Goal: Transaction & Acquisition: Download file/media

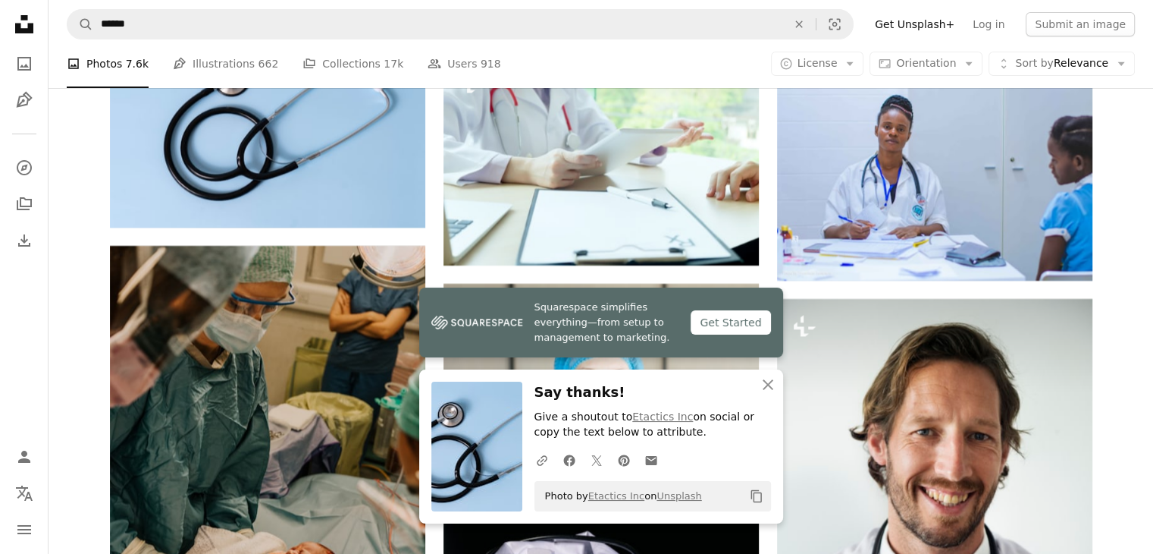
scroll to position [17199, 0]
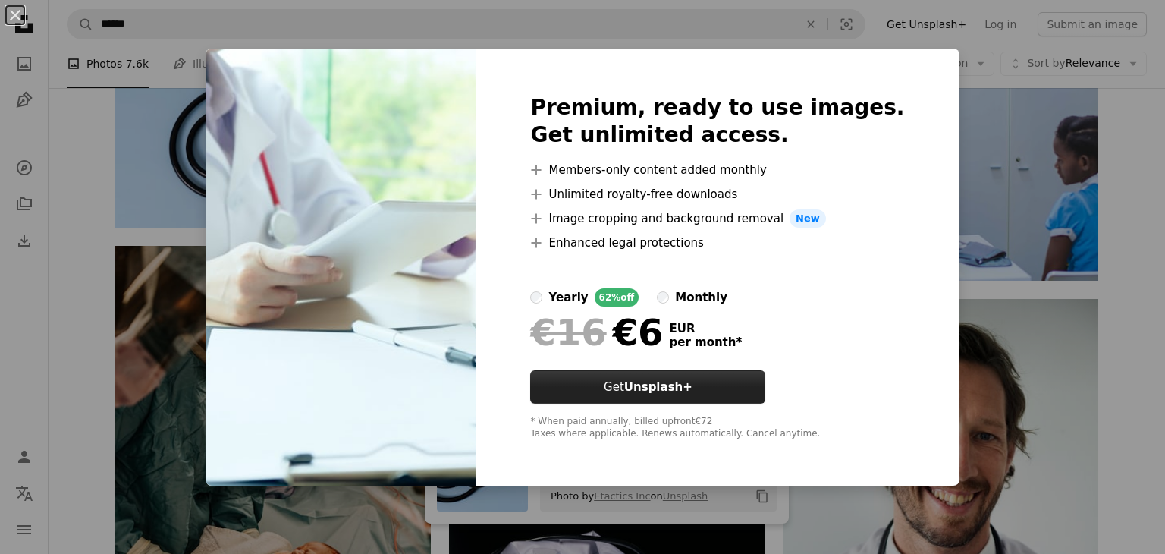
click at [765, 383] on button "Get Unsplash+" at bounding box center [647, 386] width 235 height 33
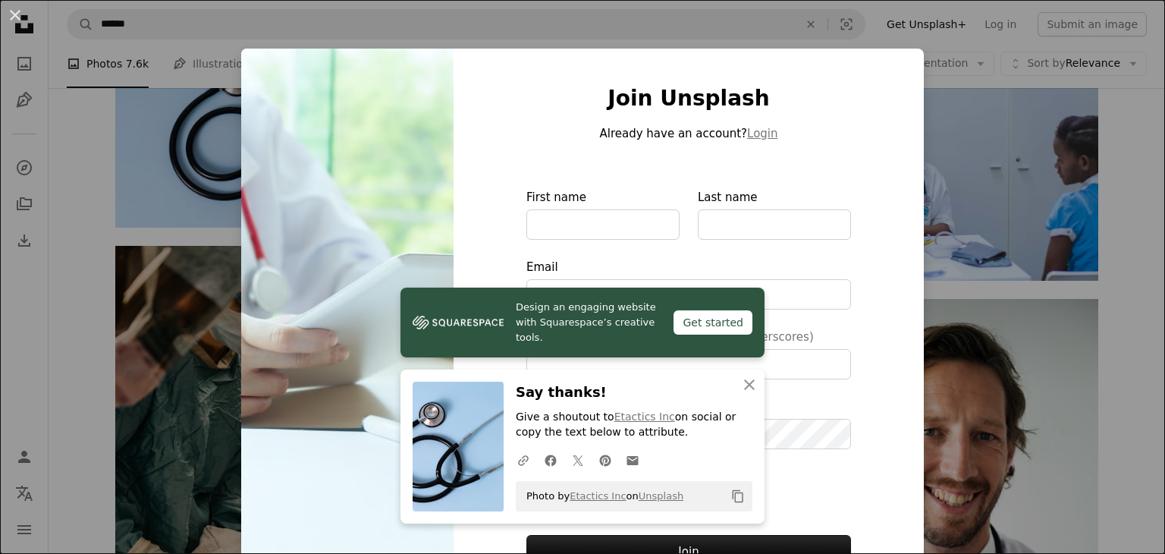
click at [173, 182] on div "An X shape Join Unsplash Already have an account? Login First name Last name Em…" at bounding box center [582, 277] width 1165 height 554
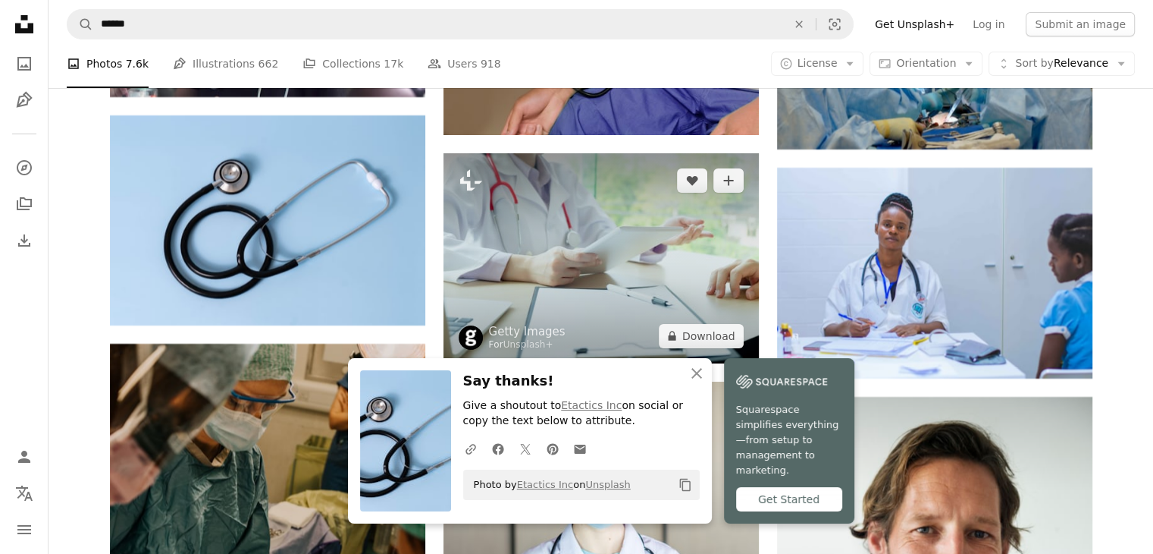
scroll to position [17073, 0]
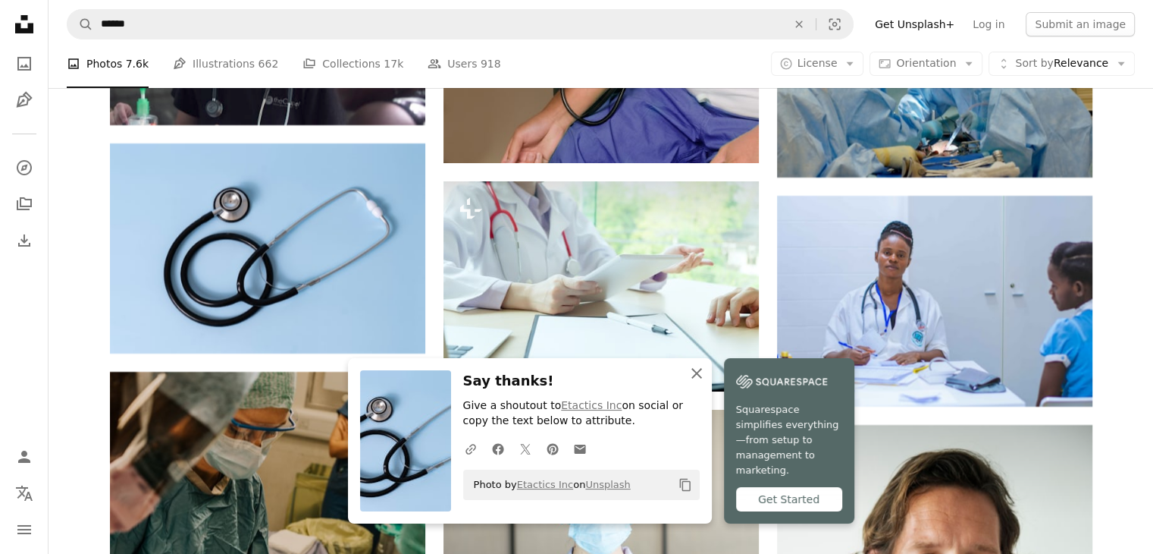
click at [698, 377] on icon "An X shape" at bounding box center [697, 373] width 18 height 18
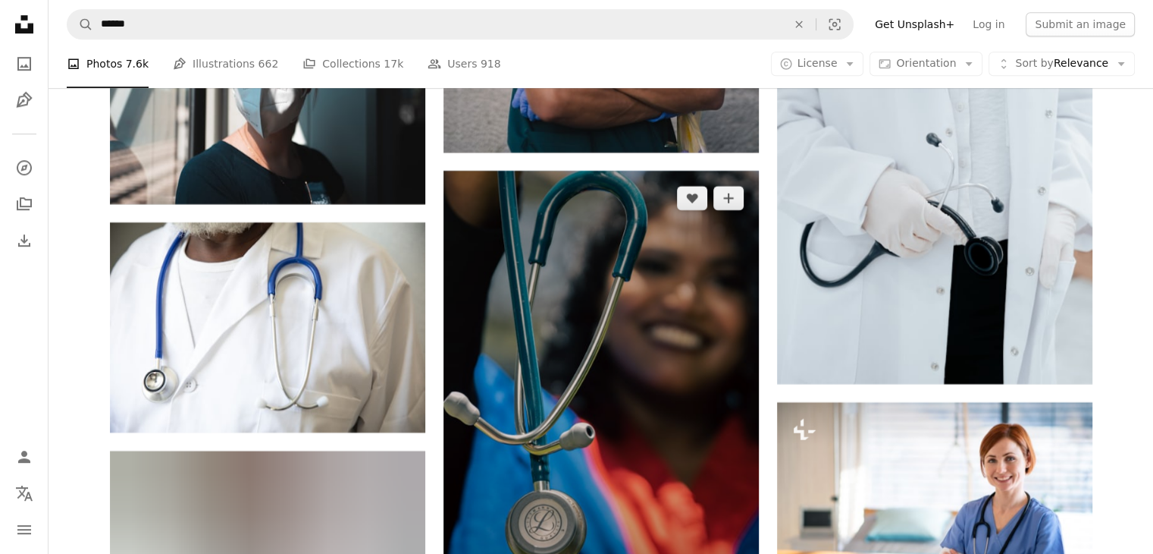
scroll to position [24149, 0]
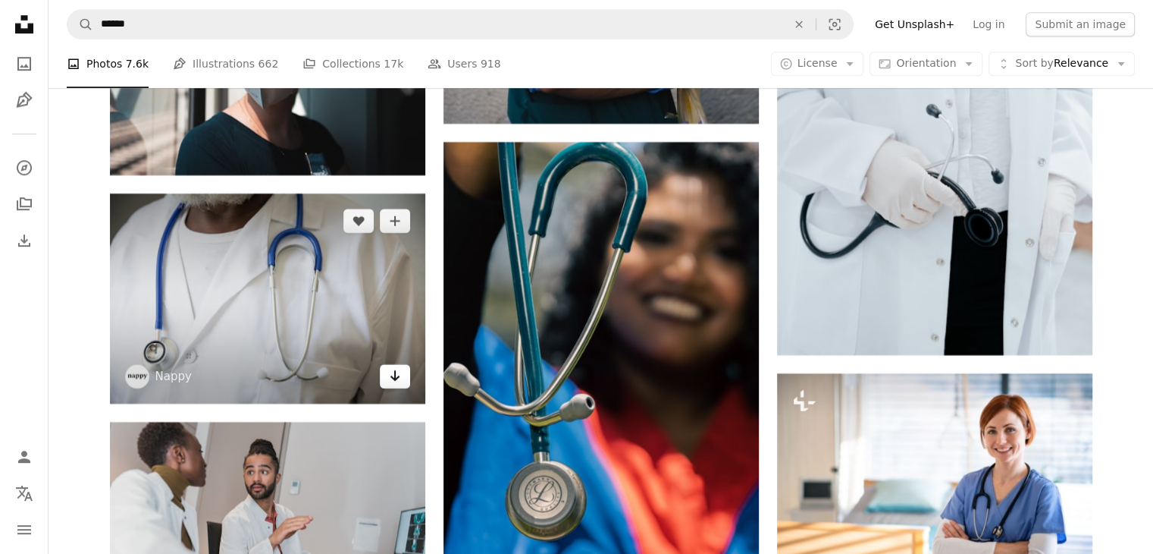
click at [393, 388] on link "Arrow pointing down" at bounding box center [395, 376] width 30 height 24
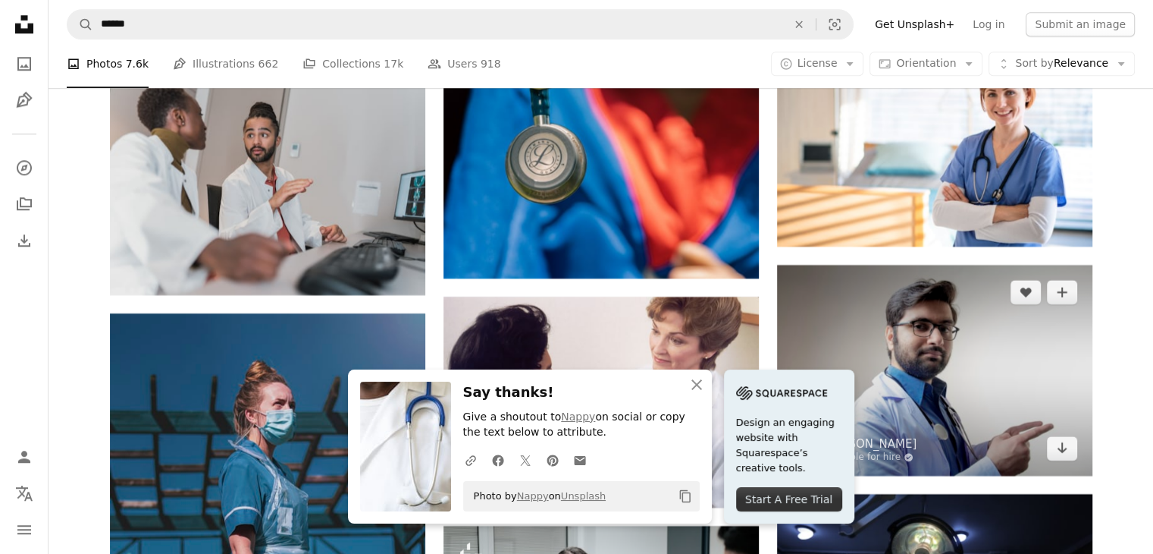
scroll to position [24528, 0]
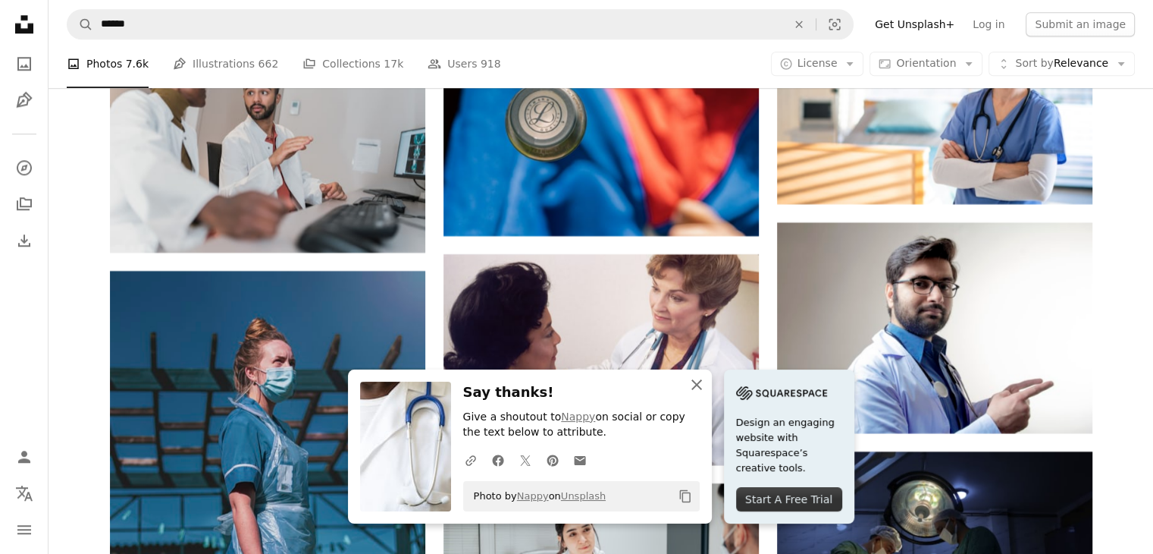
click at [704, 387] on icon "An X shape" at bounding box center [697, 384] width 18 height 18
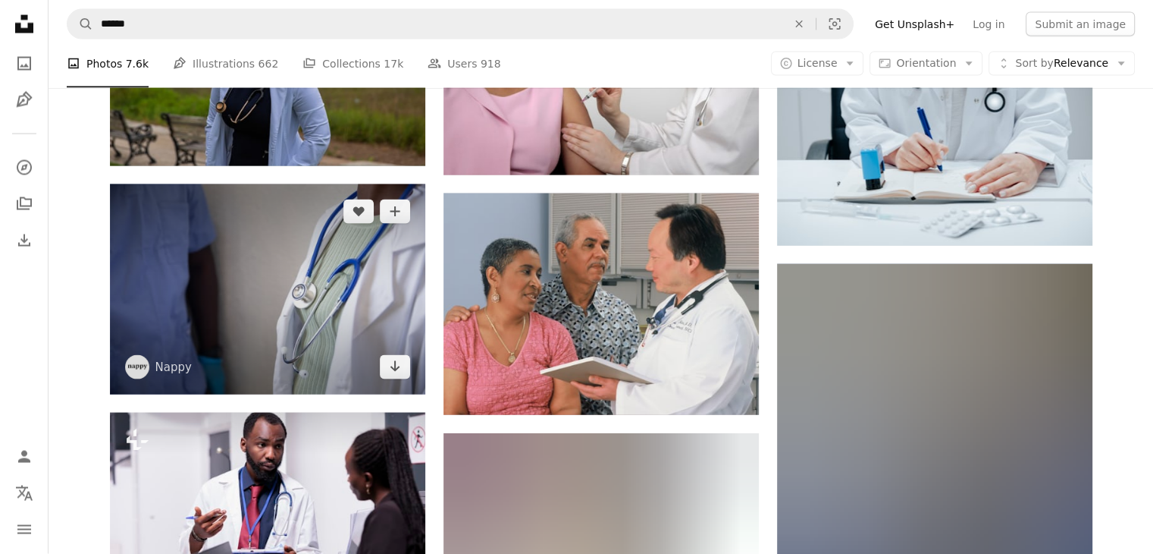
scroll to position [31985, 0]
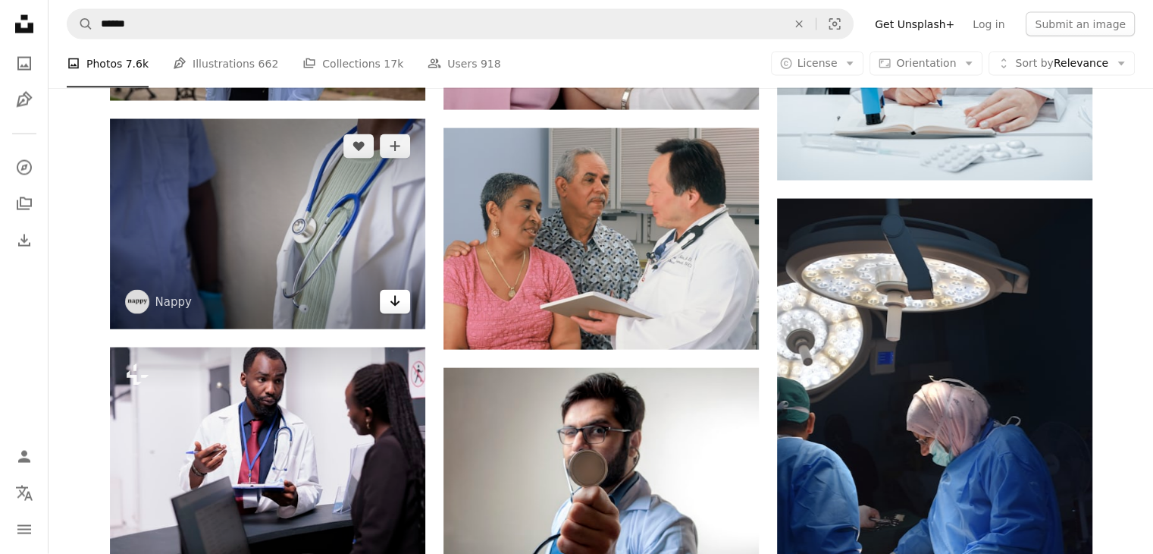
click at [400, 305] on icon "Arrow pointing down" at bounding box center [395, 301] width 12 height 18
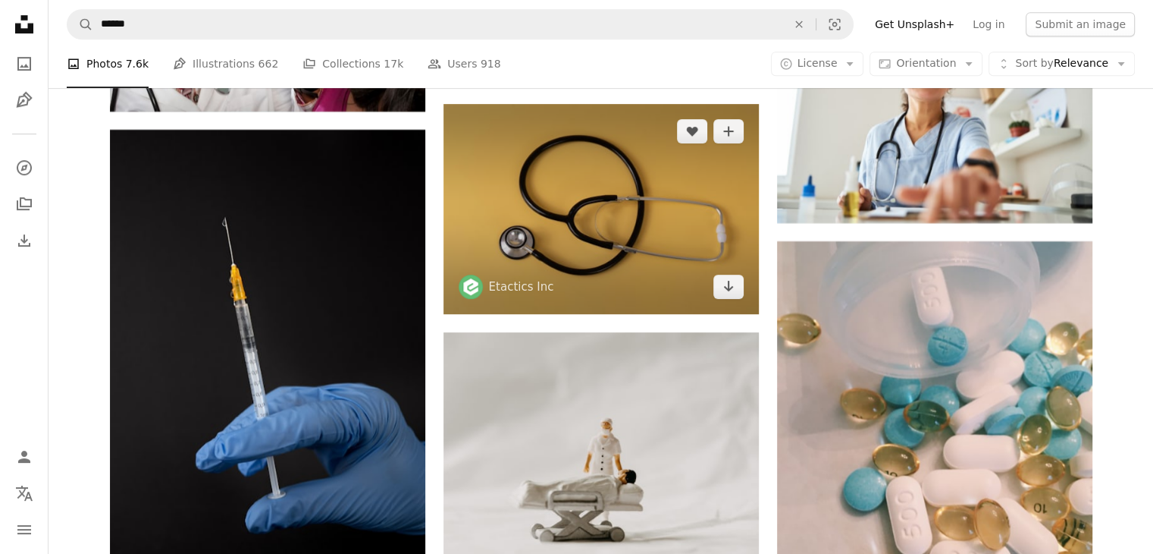
scroll to position [35397, 0]
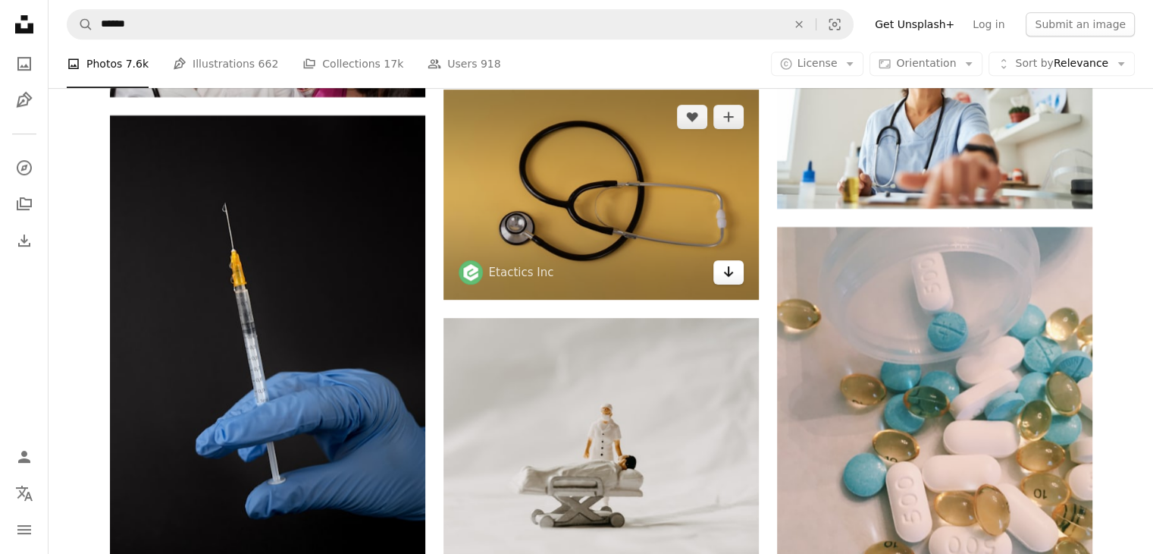
click at [732, 284] on link "Arrow pointing down" at bounding box center [729, 272] width 30 height 24
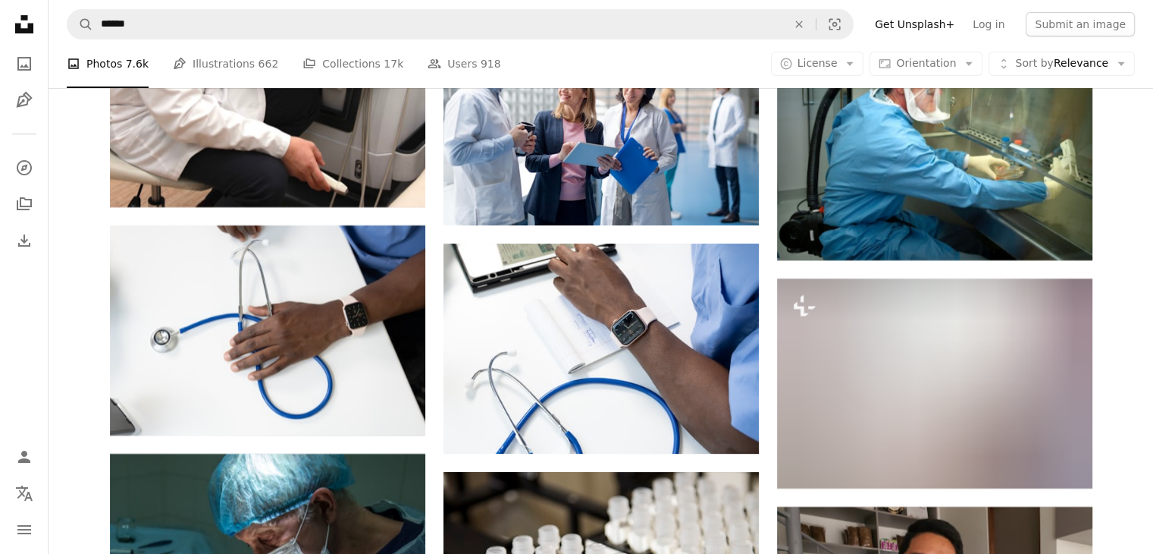
scroll to position [46518, 0]
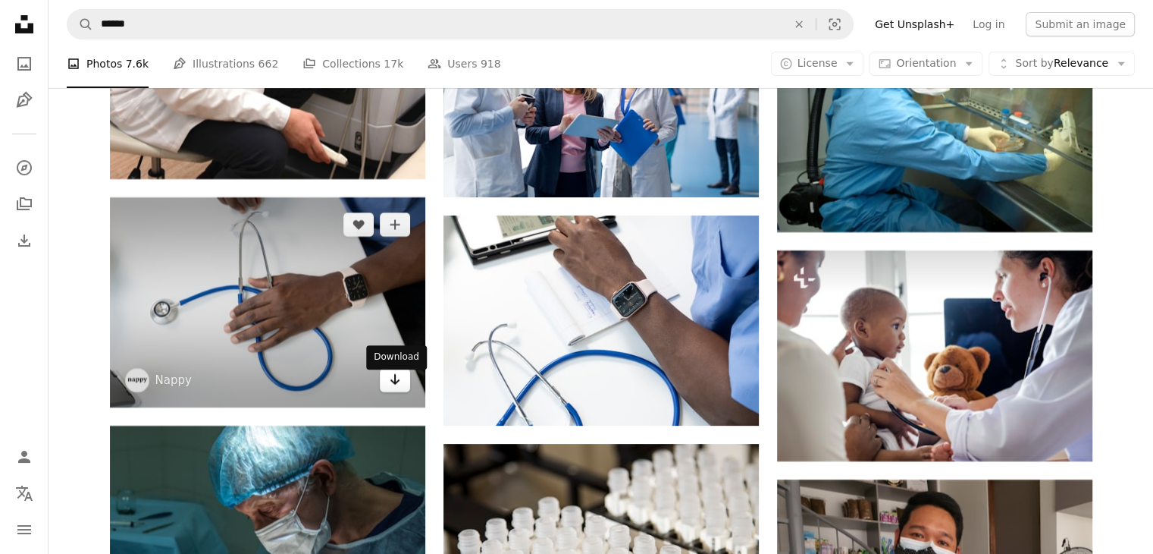
click at [386, 392] on link "Arrow pointing down" at bounding box center [395, 380] width 30 height 24
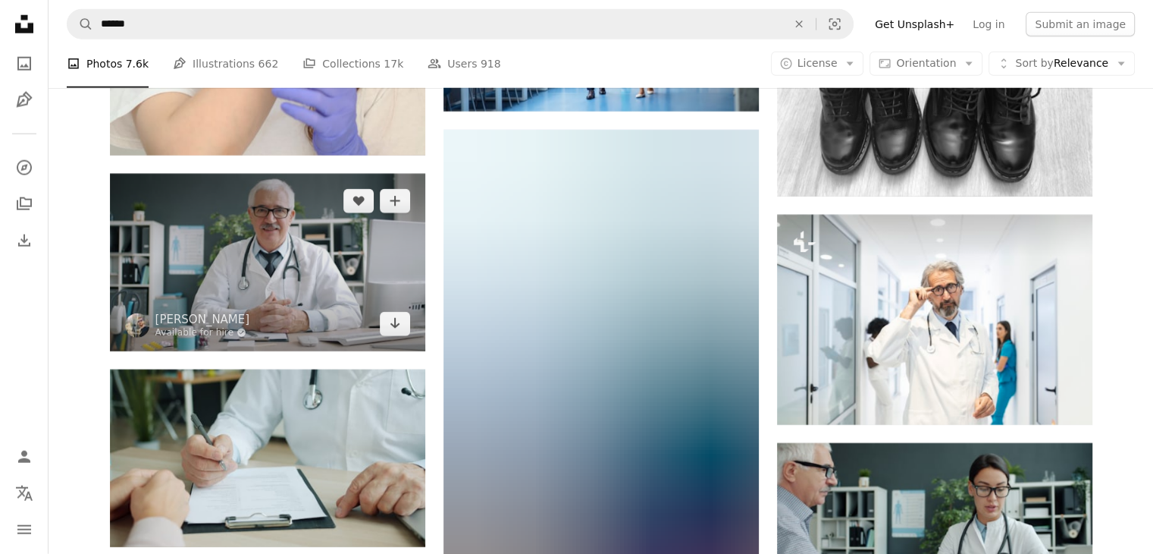
scroll to position [61937, 0]
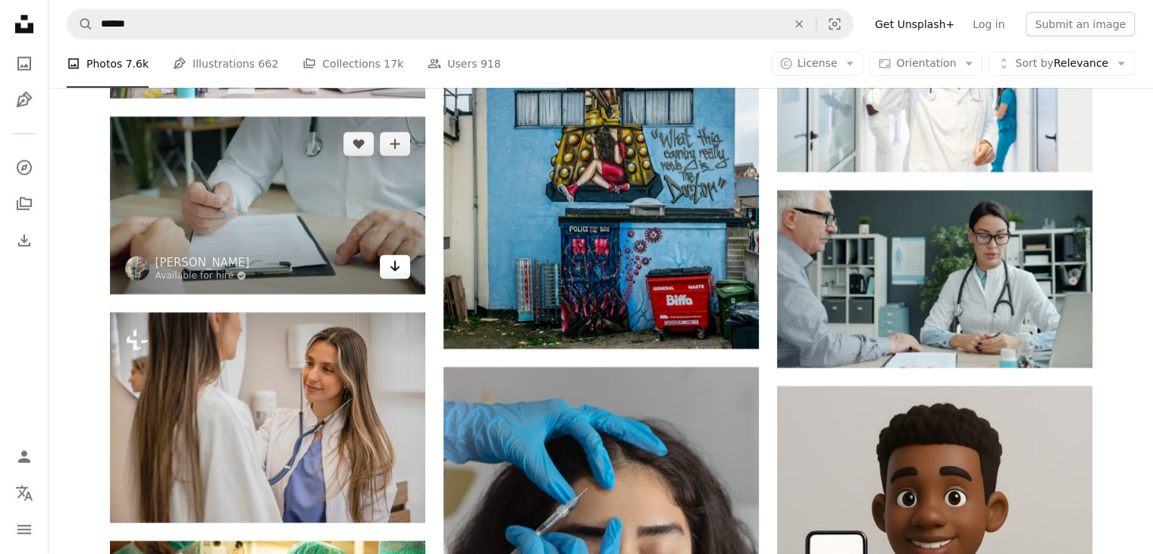
click at [387, 273] on link "Arrow pointing down" at bounding box center [395, 267] width 30 height 24
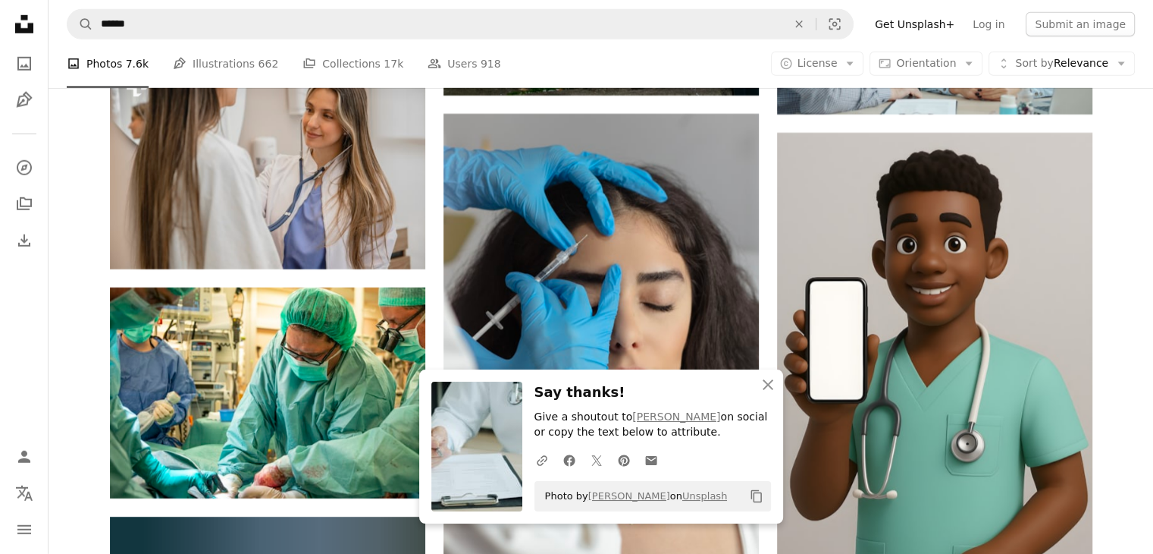
scroll to position [62316, 0]
